Goal: Information Seeking & Learning: Learn about a topic

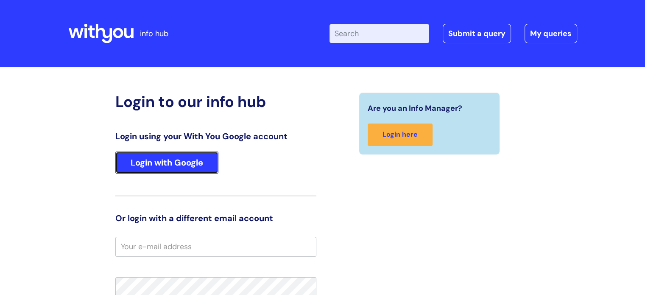
click at [181, 161] on link "Login with Google" at bounding box center [166, 162] width 103 height 22
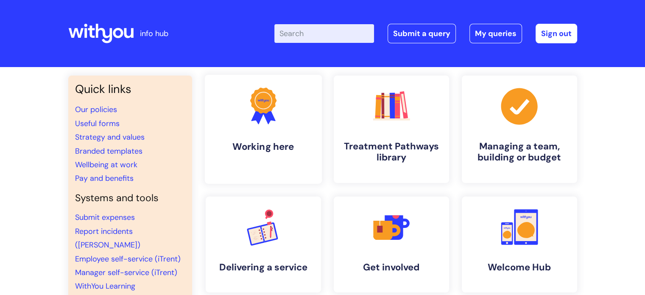
click at [295, 134] on link ".cls-1{fill:#f89b22;}.cls-1,.cls-2,.cls-3{stroke-width:0px;}.cls-2{fill:#2d3cff…" at bounding box center [262, 129] width 117 height 109
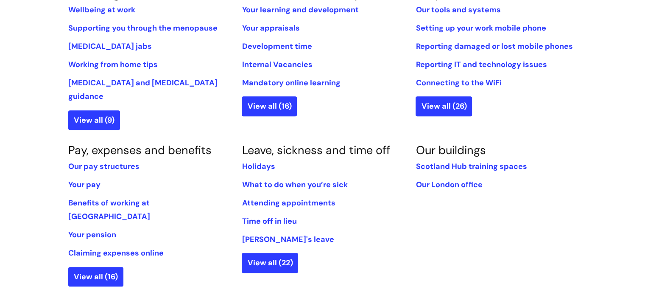
scroll to position [396, 0]
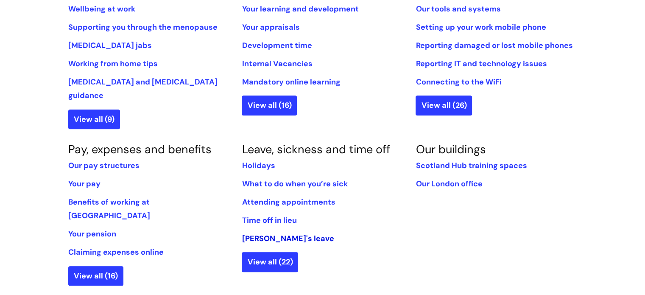
click at [279, 233] on link "Carer's leave" at bounding box center [288, 238] width 92 height 10
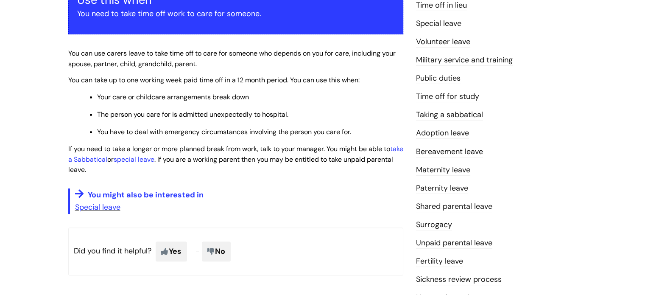
scroll to position [171, 0]
